Goal: Information Seeking & Learning: Understand process/instructions

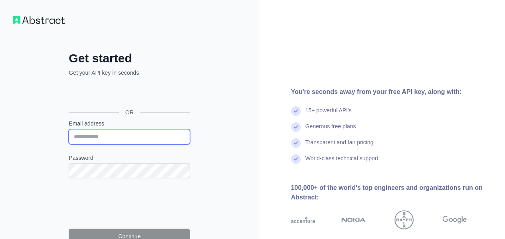
click at [97, 140] on input "Email address" at bounding box center [129, 136] width 121 height 15
type input "**********"
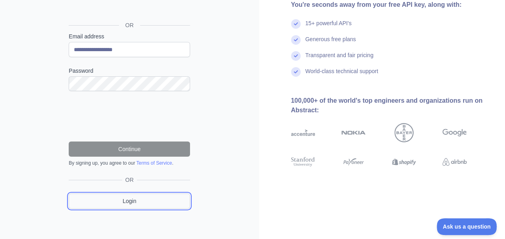
click at [130, 202] on link "Login" at bounding box center [129, 200] width 121 height 15
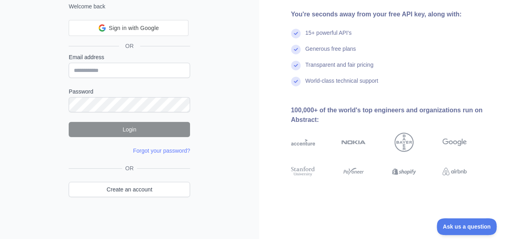
scroll to position [46, 0]
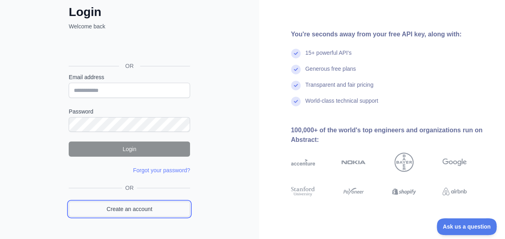
click at [139, 207] on link "Create an account" at bounding box center [129, 208] width 121 height 15
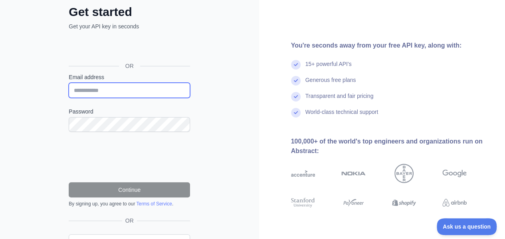
click at [123, 85] on input "Email address" at bounding box center [129, 90] width 121 height 15
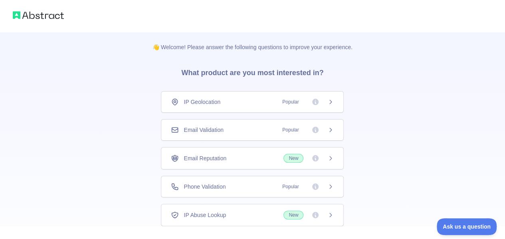
scroll to position [53, 0]
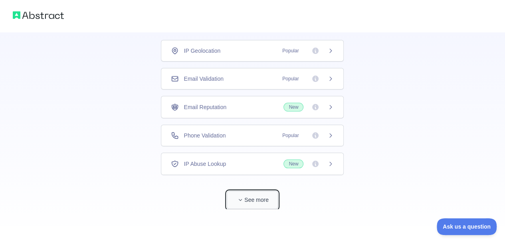
click at [263, 197] on button "See more" at bounding box center [252, 200] width 51 height 18
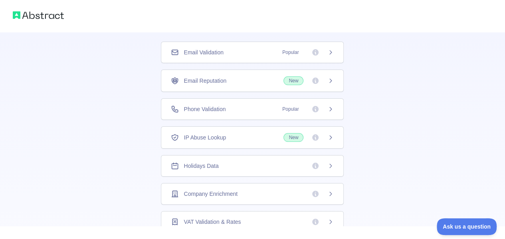
scroll to position [0, 0]
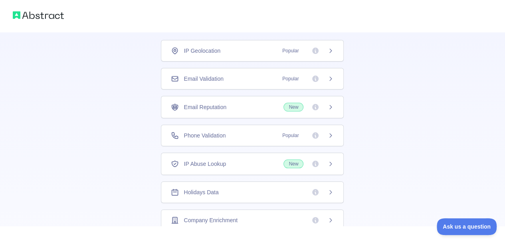
click at [282, 52] on span "Popular" at bounding box center [290, 51] width 26 height 8
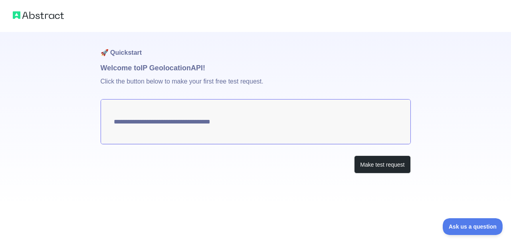
type textarea "**********"
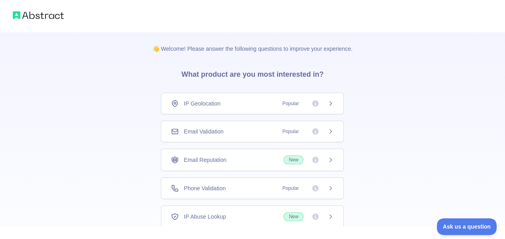
click at [259, 79] on h3 "What product are you most interested in?" at bounding box center [252, 73] width 168 height 40
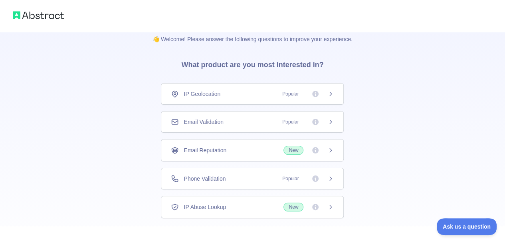
click at [240, 121] on div "Email Validation Popular" at bounding box center [252, 122] width 163 height 8
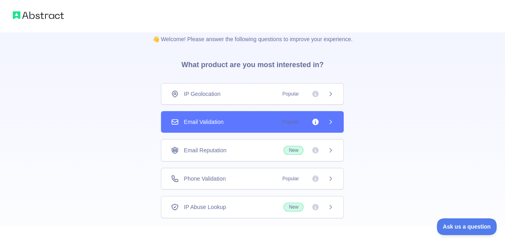
scroll to position [53, 0]
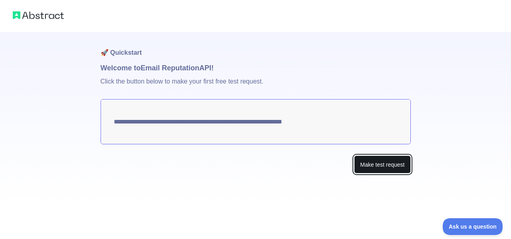
click at [380, 167] on button "Make test request" at bounding box center [382, 164] width 56 height 18
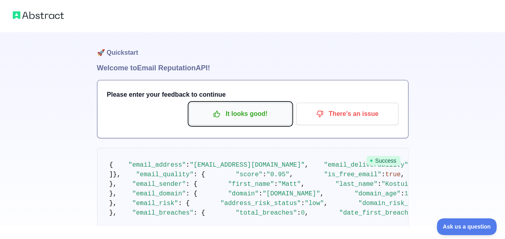
click at [234, 114] on p "It looks good!" at bounding box center [240, 114] width 90 height 14
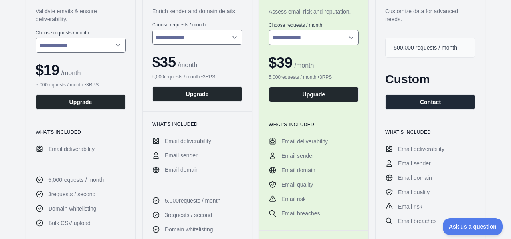
scroll to position [167, 0]
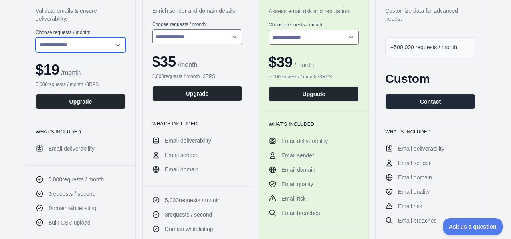
click at [66, 46] on select "**********" at bounding box center [81, 44] width 90 height 15
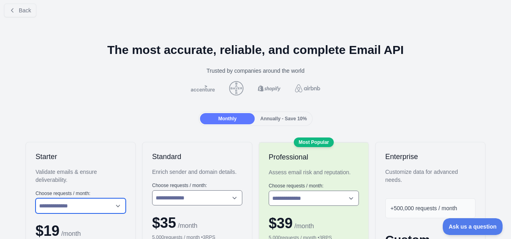
scroll to position [5, 0]
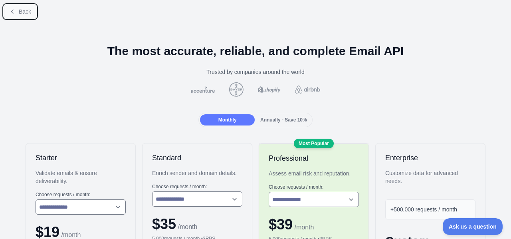
click at [26, 8] on span "Back" at bounding box center [25, 11] width 12 height 6
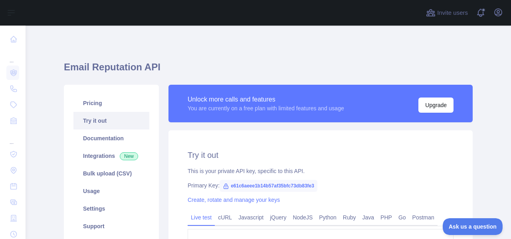
scroll to position [16, 0]
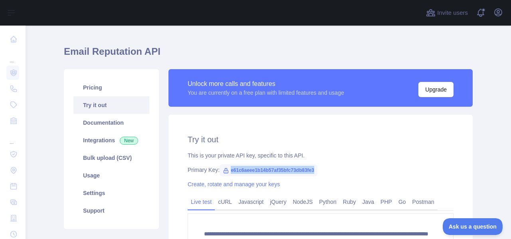
drag, startPoint x: 225, startPoint y: 170, endPoint x: 321, endPoint y: 169, distance: 95.7
click at [321, 169] on div "Primary Key: e61c6aeee1b14b57af35bfc73db83fe3" at bounding box center [320, 170] width 266 height 8
copy span "e61c6aeee1b14b57af35bfc73db83fe3"
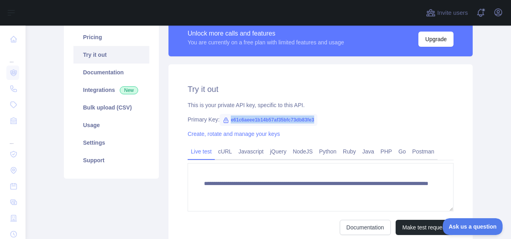
scroll to position [92, 0]
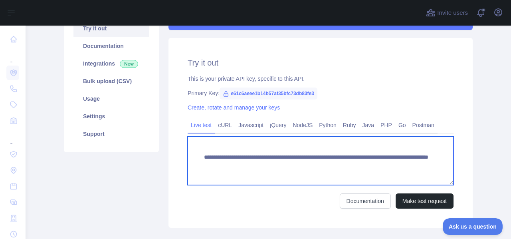
drag, startPoint x: 399, startPoint y: 167, endPoint x: 193, endPoint y: 156, distance: 205.7
click at [193, 156] on textarea "**********" at bounding box center [320, 160] width 266 height 48
click at [245, 163] on textarea "**********" at bounding box center [320, 160] width 266 height 48
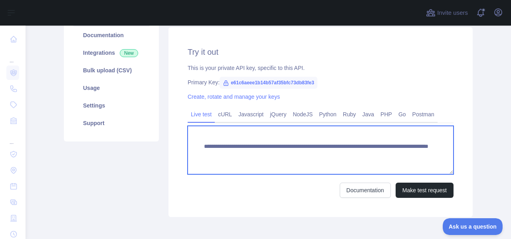
scroll to position [140, 0]
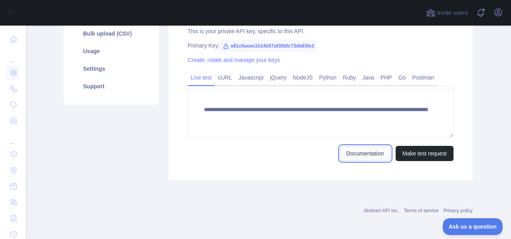
click at [359, 146] on link "Documentation" at bounding box center [364, 153] width 51 height 15
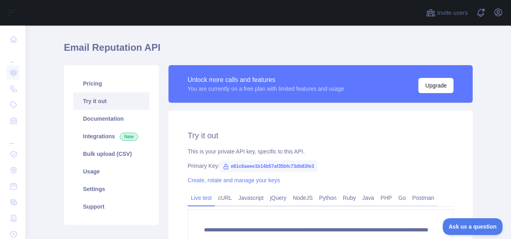
scroll to position [23, 0]
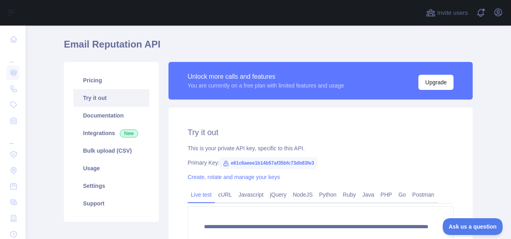
click at [249, 166] on span "e61c6aeee1b14b57af35bfc73db83fe3" at bounding box center [268, 163] width 98 height 12
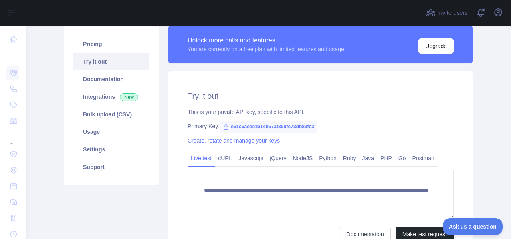
scroll to position [61, 0]
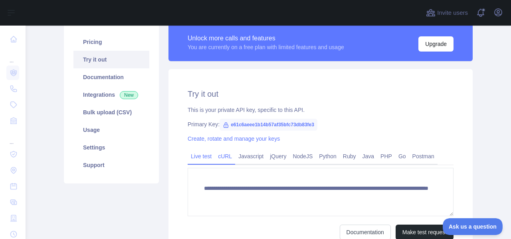
click at [222, 158] on link "cURL" at bounding box center [225, 156] width 20 height 13
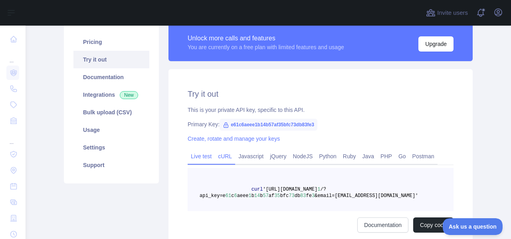
click at [199, 154] on link "Live test" at bounding box center [200, 156] width 27 height 13
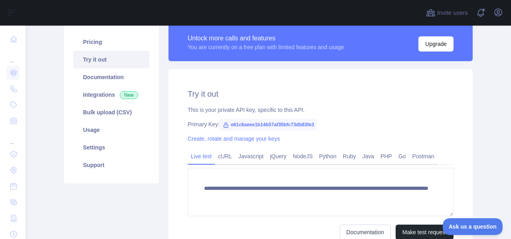
scroll to position [95, 0]
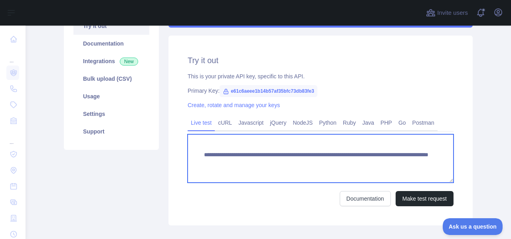
drag, startPoint x: 314, startPoint y: 164, endPoint x: 186, endPoint y: 153, distance: 128.5
click at [187, 153] on textarea "**********" at bounding box center [320, 158] width 266 height 48
